Goal: Find specific page/section: Find specific page/section

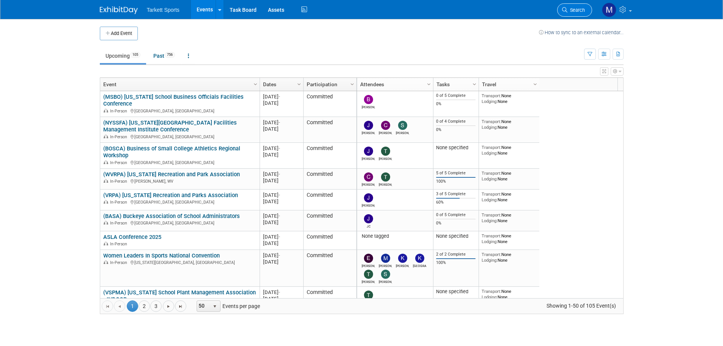
click at [582, 5] on link "Search" at bounding box center [574, 9] width 35 height 13
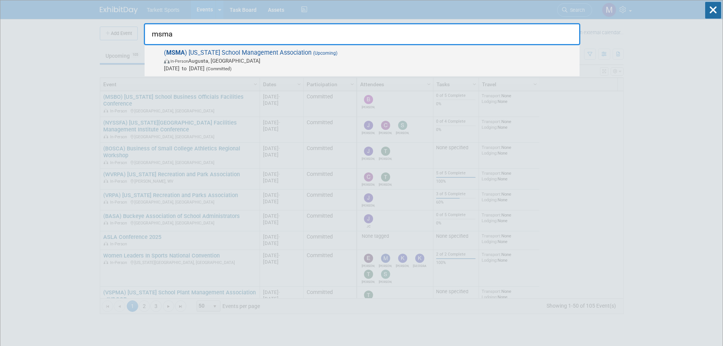
type input "msma"
click at [270, 57] on span "( MSMA ) Maine School Management Association (Upcoming) In-Person Augusta, ME O…" at bounding box center [369, 60] width 414 height 23
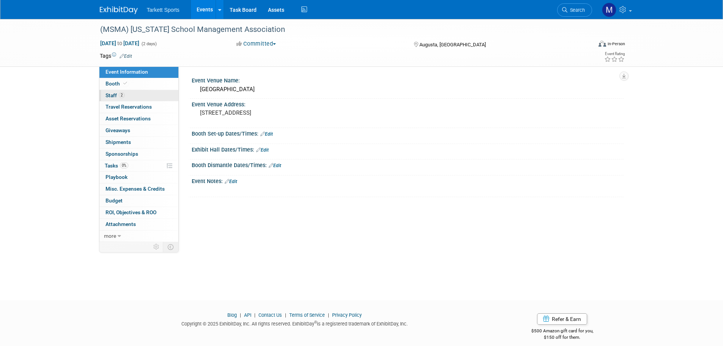
click at [137, 96] on link "2 Staff 2" at bounding box center [138, 95] width 79 height 11
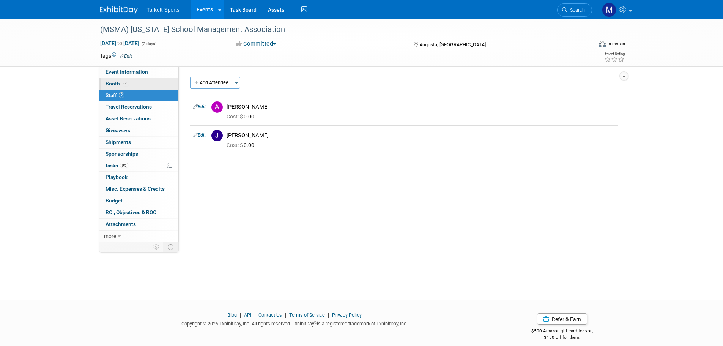
click at [144, 87] on link "Booth" at bounding box center [138, 83] width 79 height 11
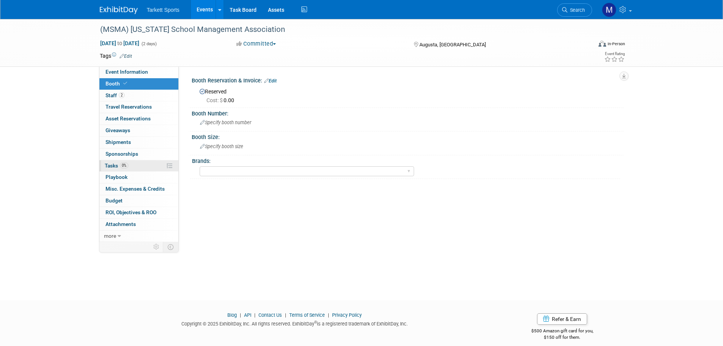
click at [137, 164] on link "0% Tasks 0%" at bounding box center [138, 165] width 79 height 11
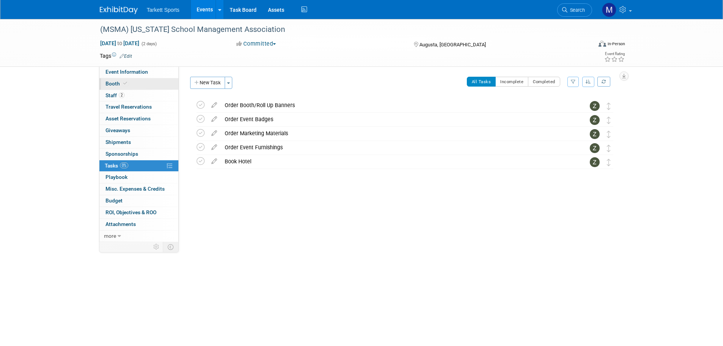
click at [127, 87] on link "Booth" at bounding box center [138, 83] width 79 height 11
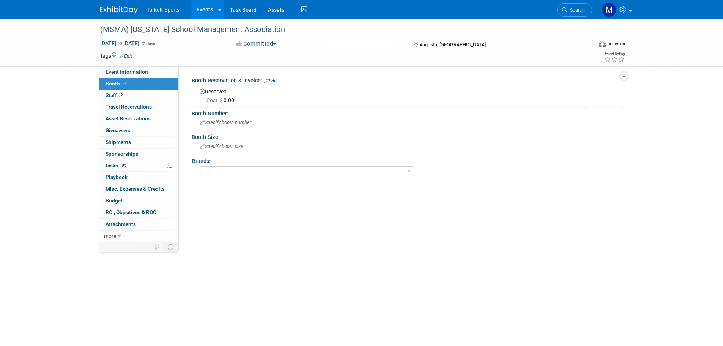
click at [202, 13] on link "Events" at bounding box center [205, 9] width 28 height 19
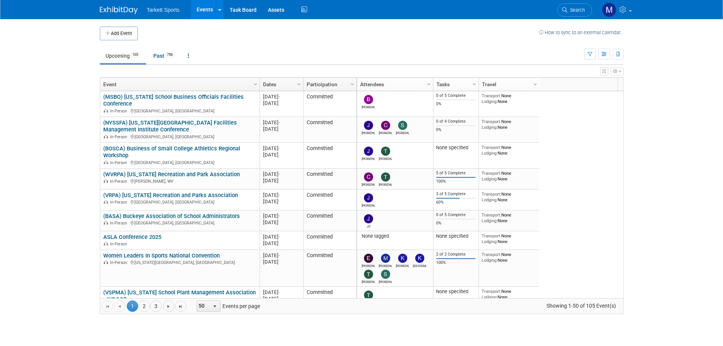
click at [566, 10] on icon at bounding box center [564, 9] width 5 height 5
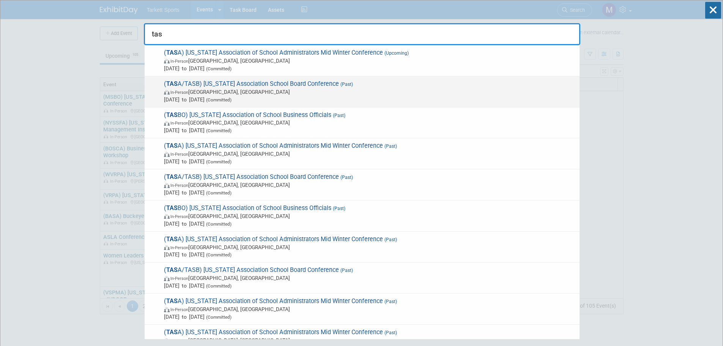
type input "tas"
click at [286, 82] on span "( TAS A/TASB) Texas Association School Board Conference (Past) In-Person Housto…" at bounding box center [369, 91] width 414 height 23
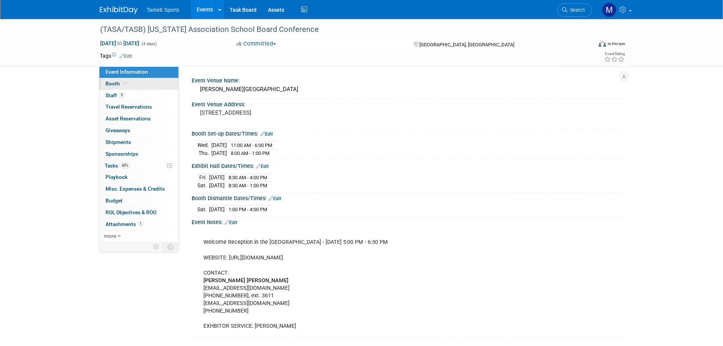
click at [141, 84] on link "Booth" at bounding box center [138, 83] width 79 height 11
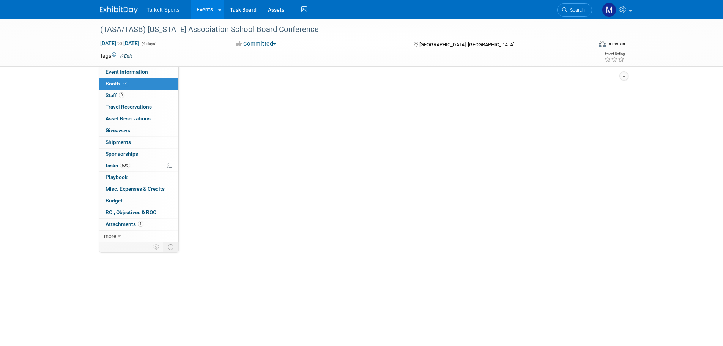
select select "FieldTurf, [PERSON_NAME], Indoor"
